Goal: Communication & Community: Participate in discussion

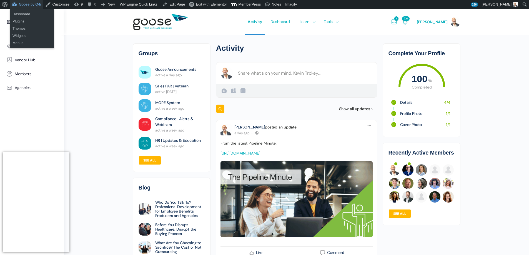
click at [24, 5] on link "Goose by Q4i" at bounding box center [27, 4] width 34 height 9
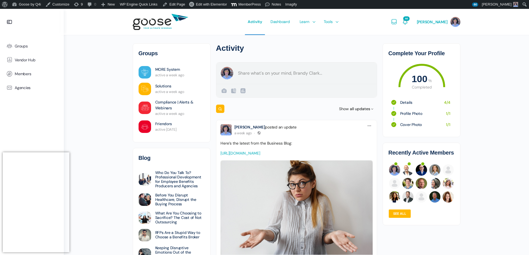
click at [286, 72] on form "Create a post Brandy Clark Public Public Visible to anyone, on or off this site…" at bounding box center [296, 80] width 161 height 36
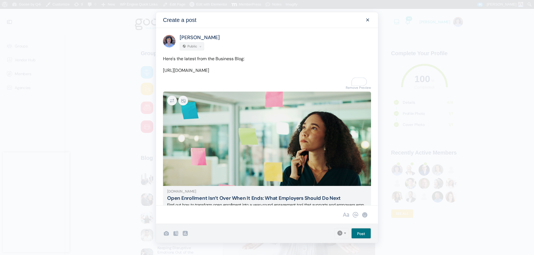
click at [356, 233] on input "Post" at bounding box center [361, 233] width 20 height 11
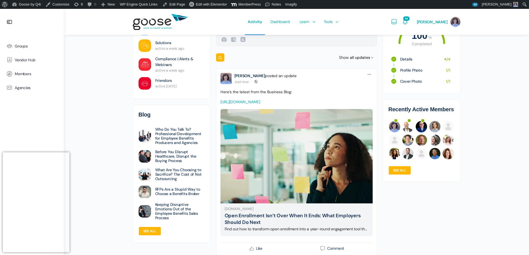
scroll to position [28, 0]
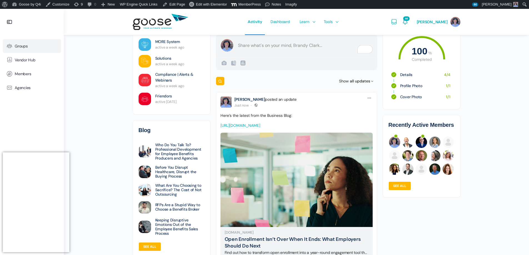
click at [18, 48] on span "Groups" at bounding box center [21, 46] width 13 height 5
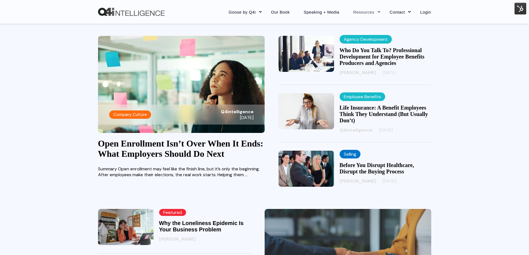
scroll to position [111, 0]
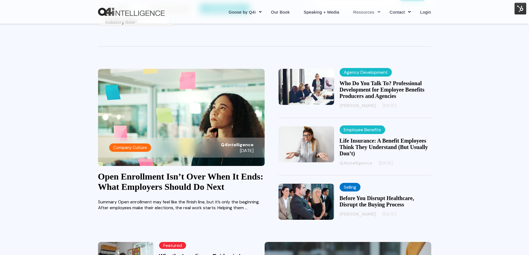
click at [160, 123] on img at bounding box center [181, 117] width 167 height 97
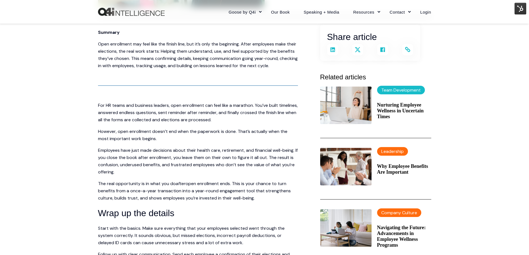
scroll to position [139, 0]
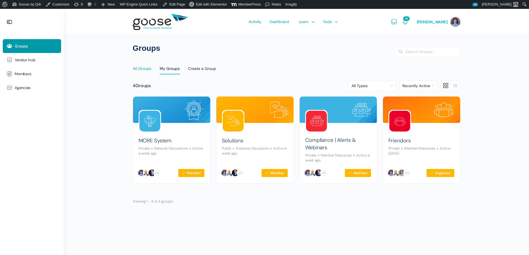
click at [143, 69] on div "All Groups" at bounding box center [142, 70] width 19 height 8
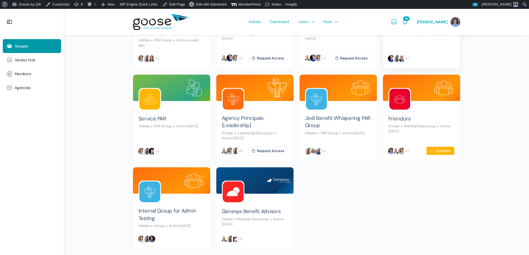
scroll to position [306, 0]
